Goal: Task Accomplishment & Management: Manage account settings

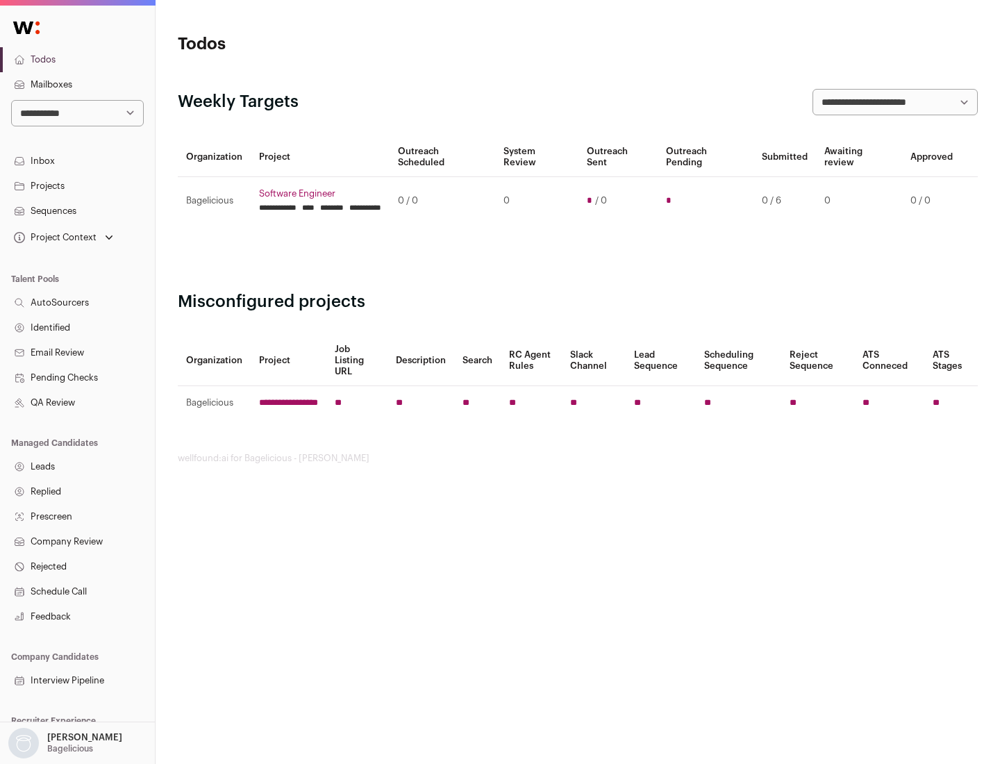
click at [77, 186] on link "Projects" at bounding box center [77, 186] width 155 height 25
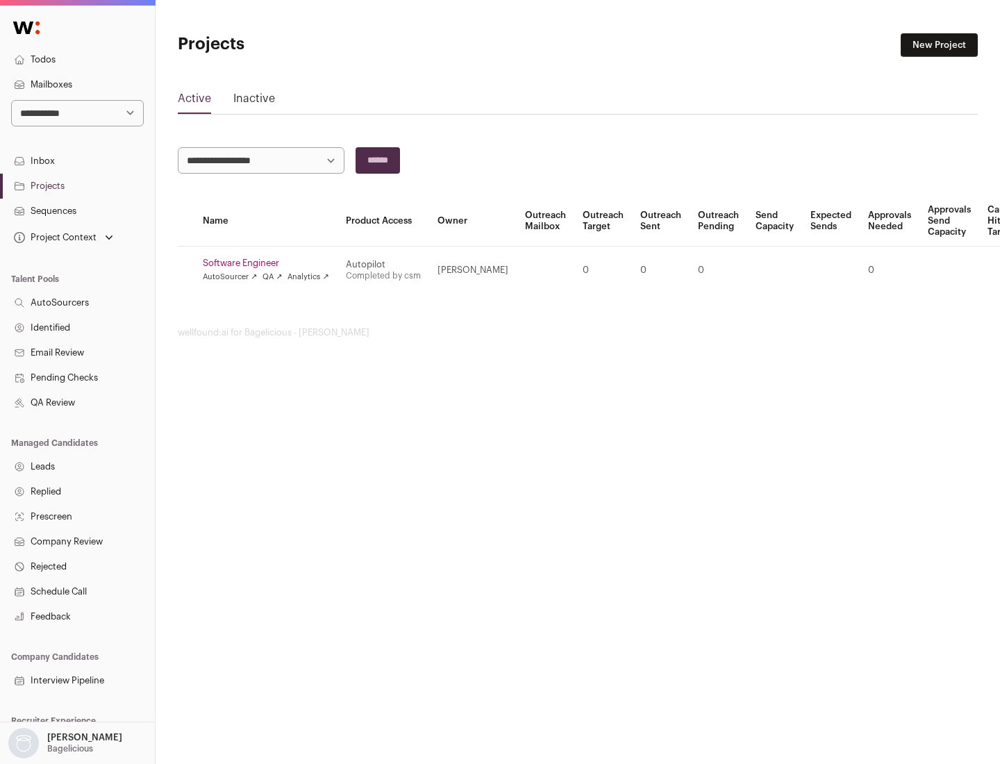
click at [270, 263] on link "Software Engineer" at bounding box center [266, 263] width 126 height 11
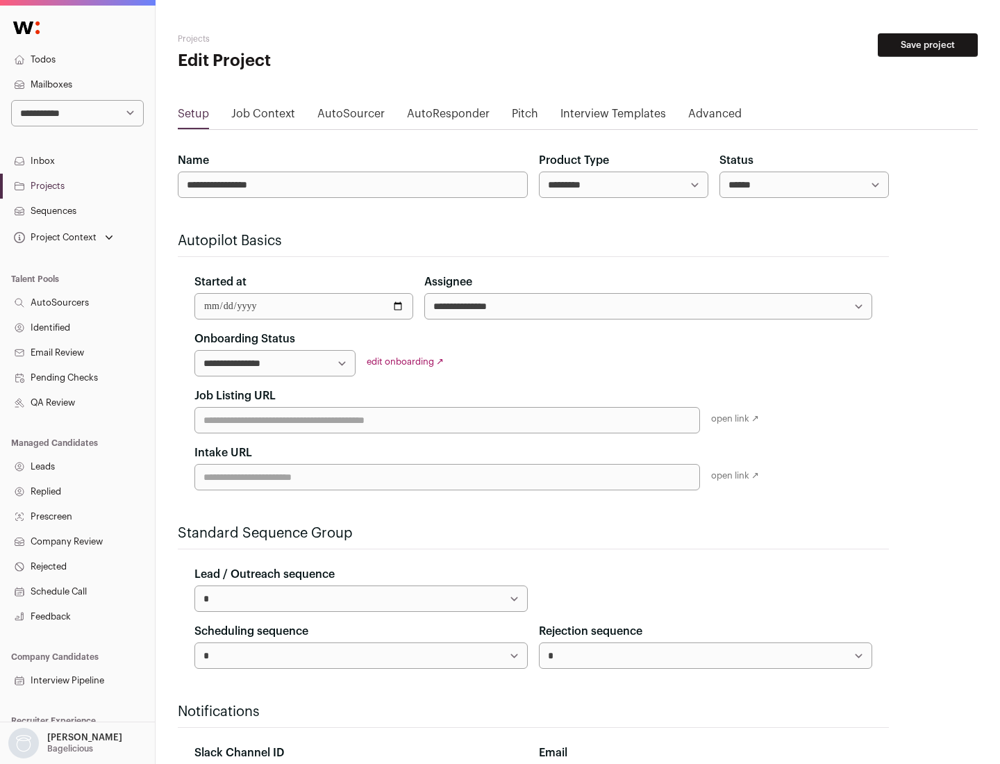
click at [928, 45] on button "Save project" at bounding box center [928, 45] width 100 height 24
